Goal: Task Accomplishment & Management: Use online tool/utility

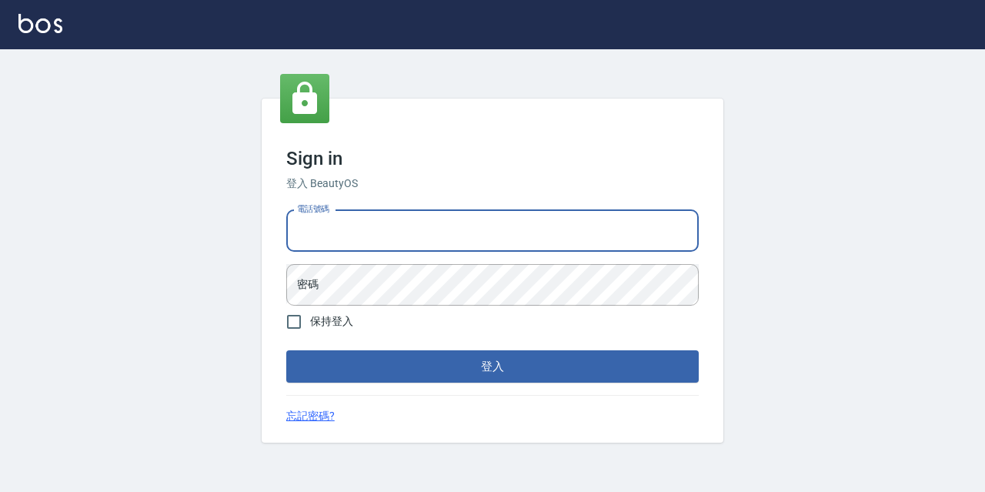
click at [387, 222] on input "電話號碼" at bounding box center [492, 231] width 412 height 42
type input "0977888999"
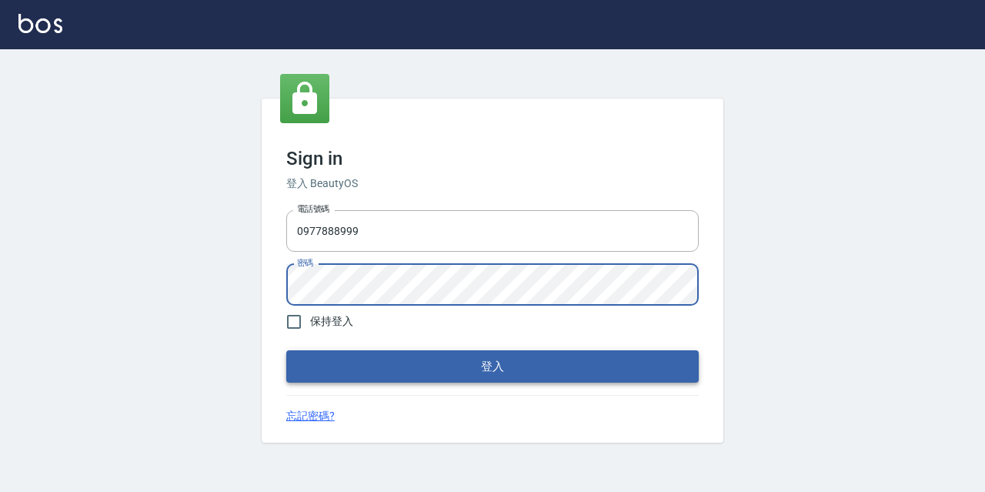
click at [286, 350] on button "登入" at bounding box center [492, 366] width 412 height 32
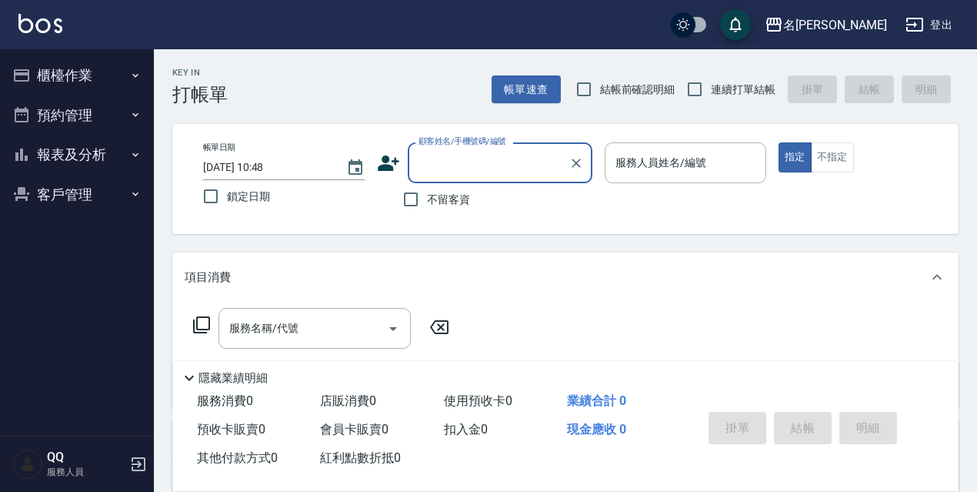
click at [116, 66] on button "櫃檯作業" at bounding box center [77, 75] width 142 height 40
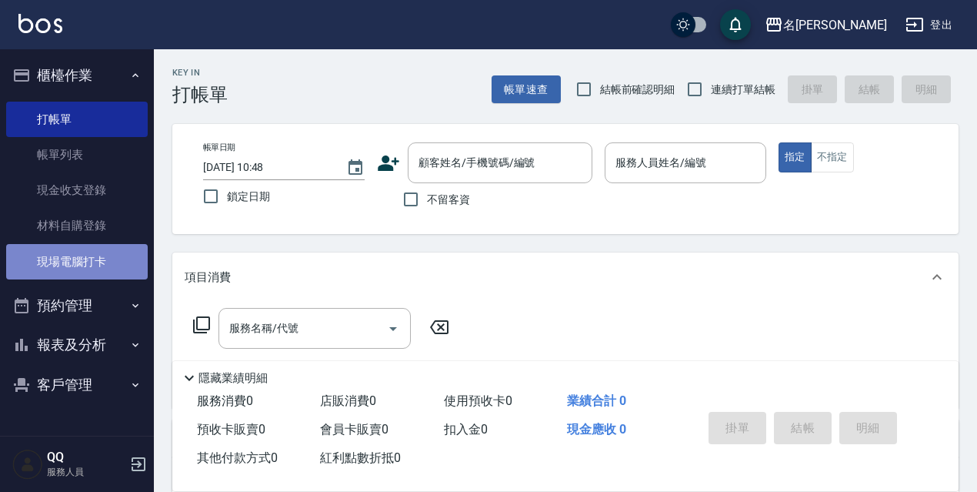
click at [76, 267] on link "現場電腦打卡" at bounding box center [77, 261] width 142 height 35
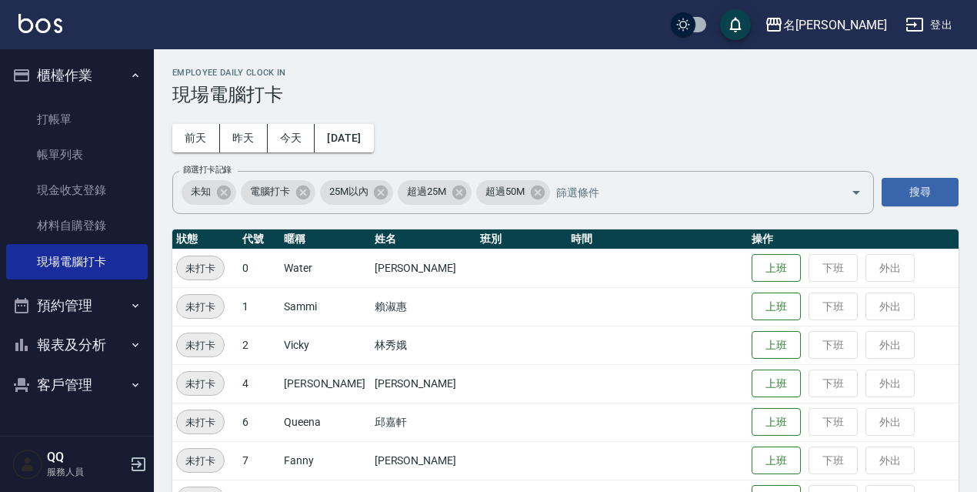
scroll to position [308, 0]
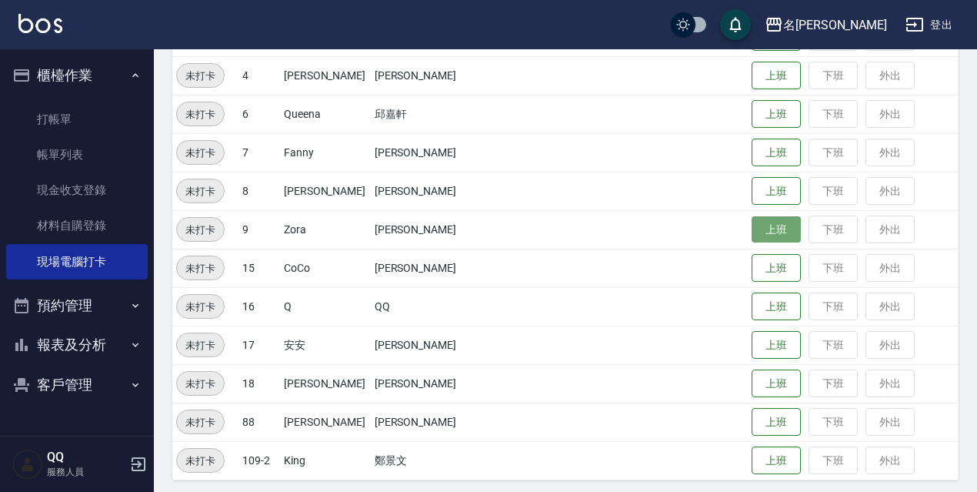
click at [752, 217] on button "上班" at bounding box center [776, 229] width 49 height 27
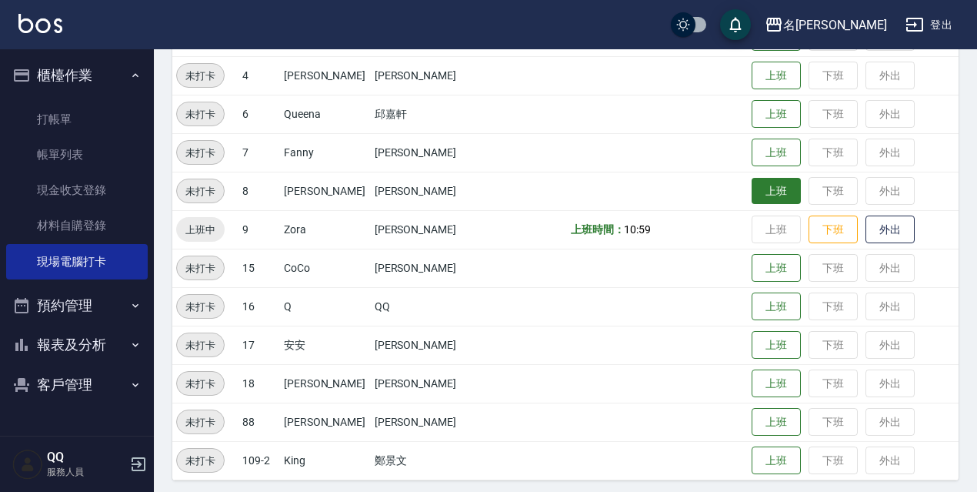
click at [752, 200] on button "上班" at bounding box center [776, 191] width 49 height 27
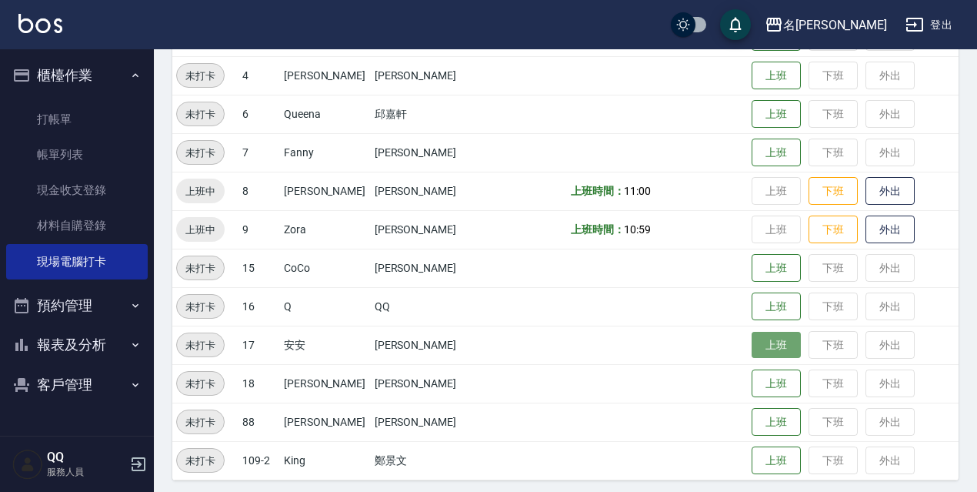
click at [758, 346] on button "上班" at bounding box center [776, 345] width 49 height 27
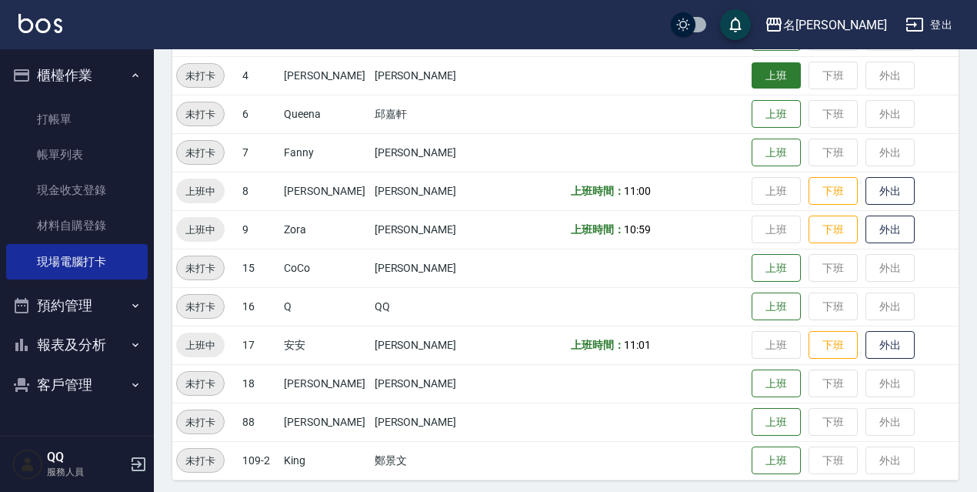
click at [770, 82] on button "上班" at bounding box center [776, 75] width 49 height 27
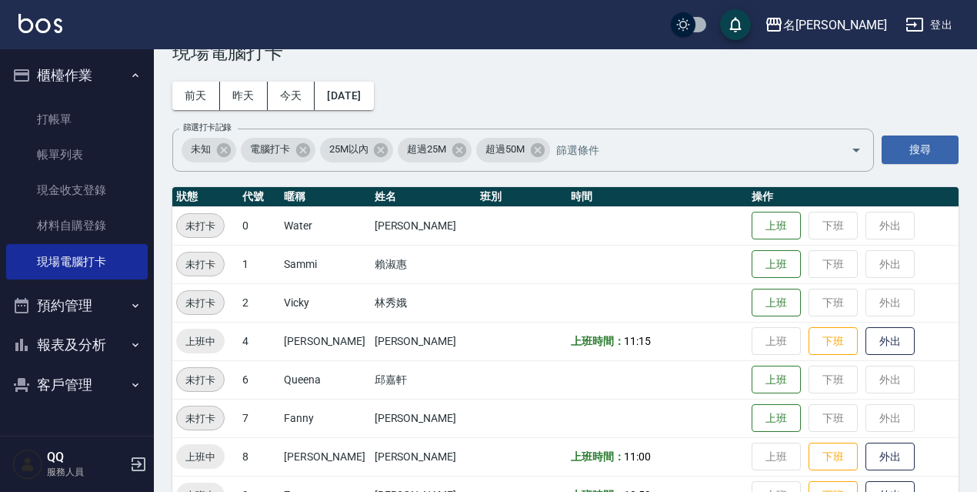
scroll to position [18, 0]
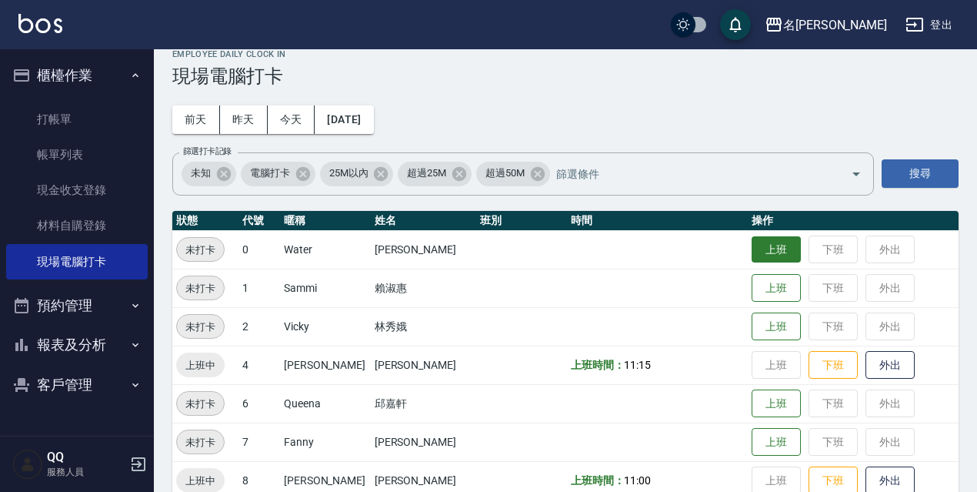
click at [771, 243] on button "上班" at bounding box center [776, 249] width 49 height 27
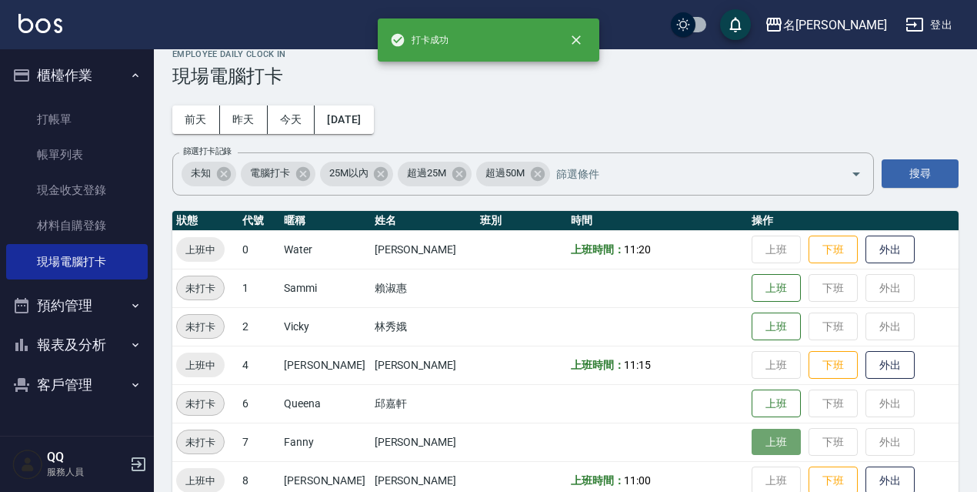
click at [759, 441] on button "上班" at bounding box center [776, 442] width 49 height 27
